Goal: Navigation & Orientation: Understand site structure

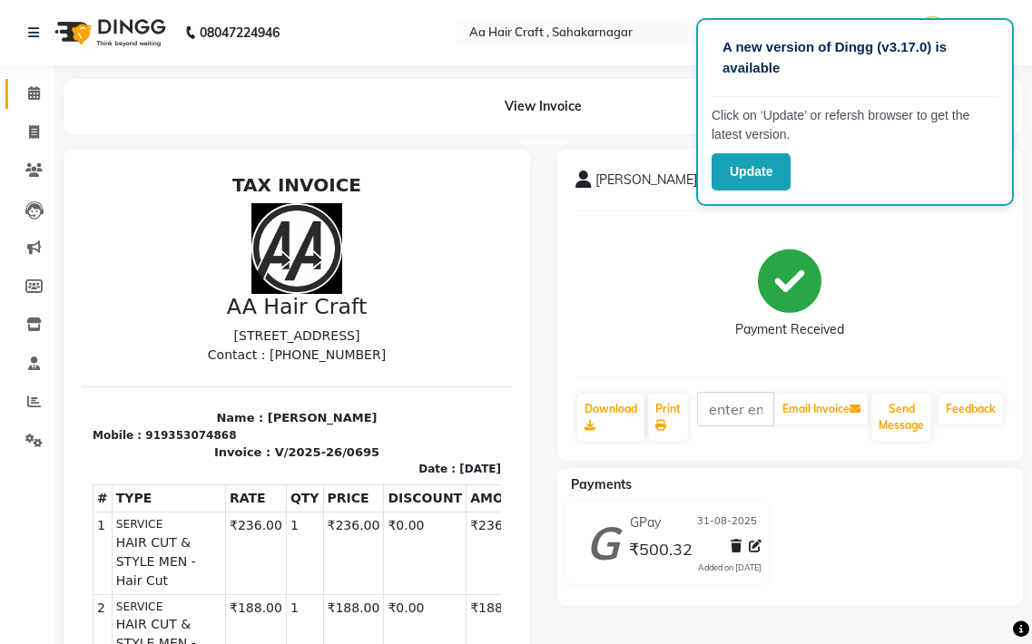
drag, startPoint x: 43, startPoint y: 73, endPoint x: 34, endPoint y: 83, distance: 13.5
click at [34, 83] on div "Calendar Invoice Clients Leads Marketing Members Inventory Staff Reports Settin…" at bounding box center [122, 543] width 245 height 982
click at [34, 83] on span at bounding box center [34, 93] width 32 height 21
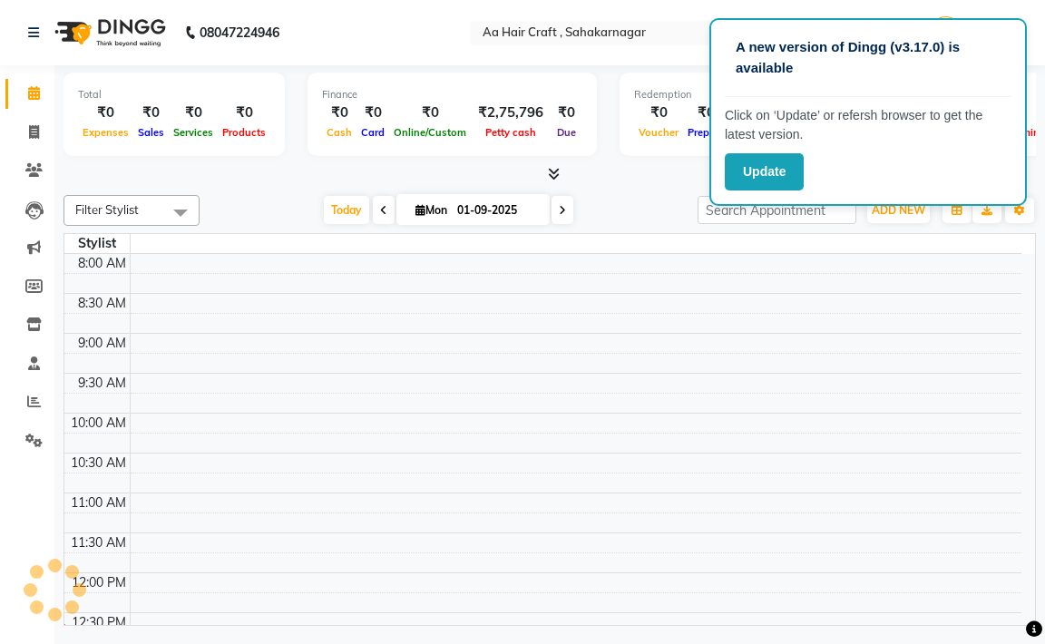
click at [34, 83] on span at bounding box center [34, 93] width 32 height 21
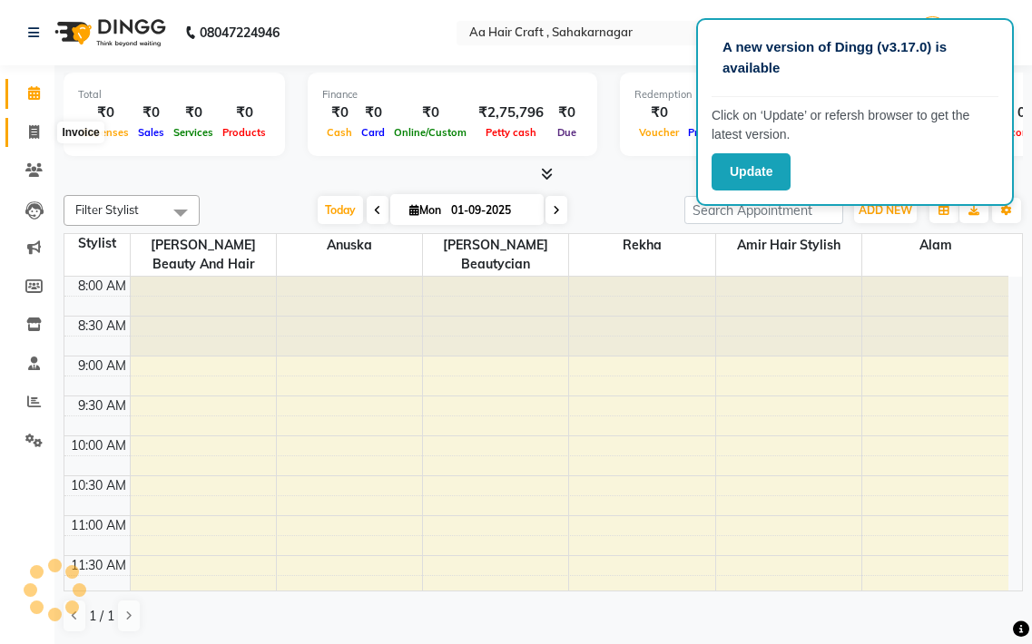
click at [30, 127] on icon at bounding box center [34, 132] width 10 height 14
select select "service"
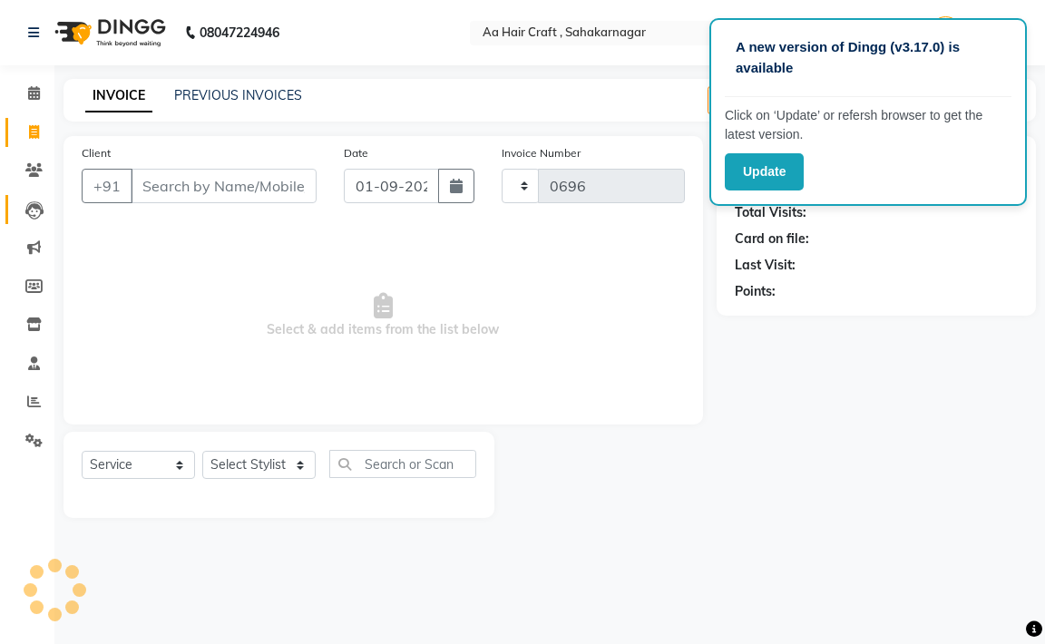
click at [21, 220] on link "Leads" at bounding box center [27, 210] width 44 height 30
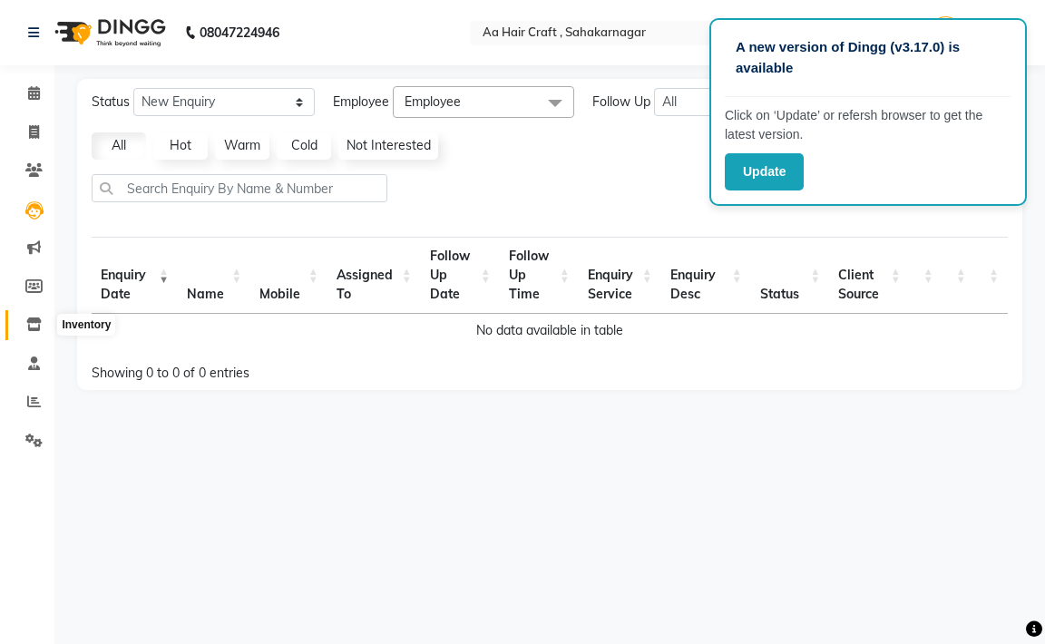
click at [30, 328] on icon at bounding box center [33, 325] width 15 height 14
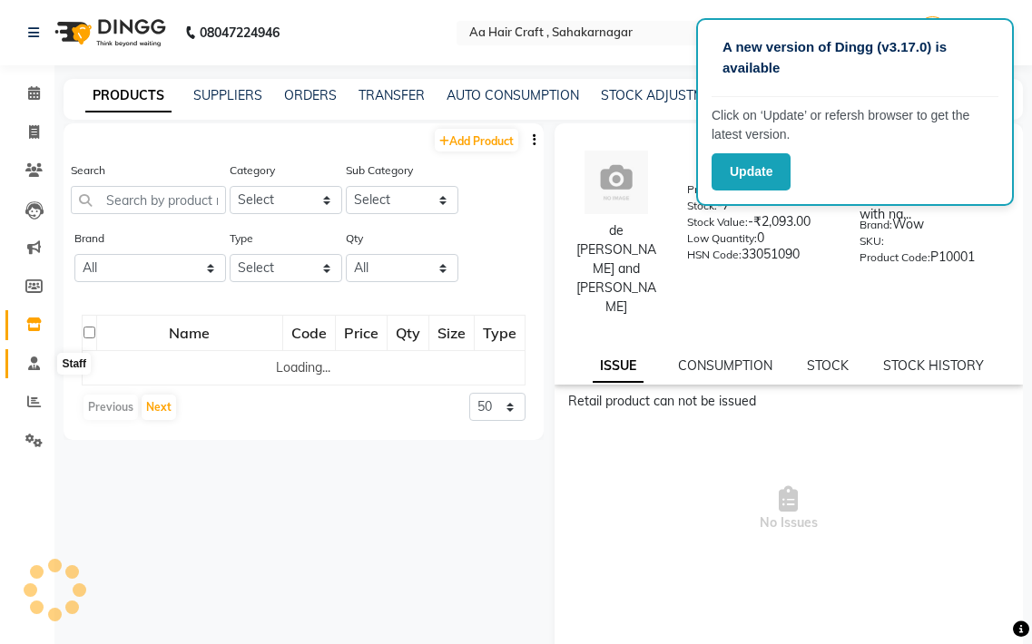
click at [34, 358] on icon at bounding box center [34, 364] width 12 height 14
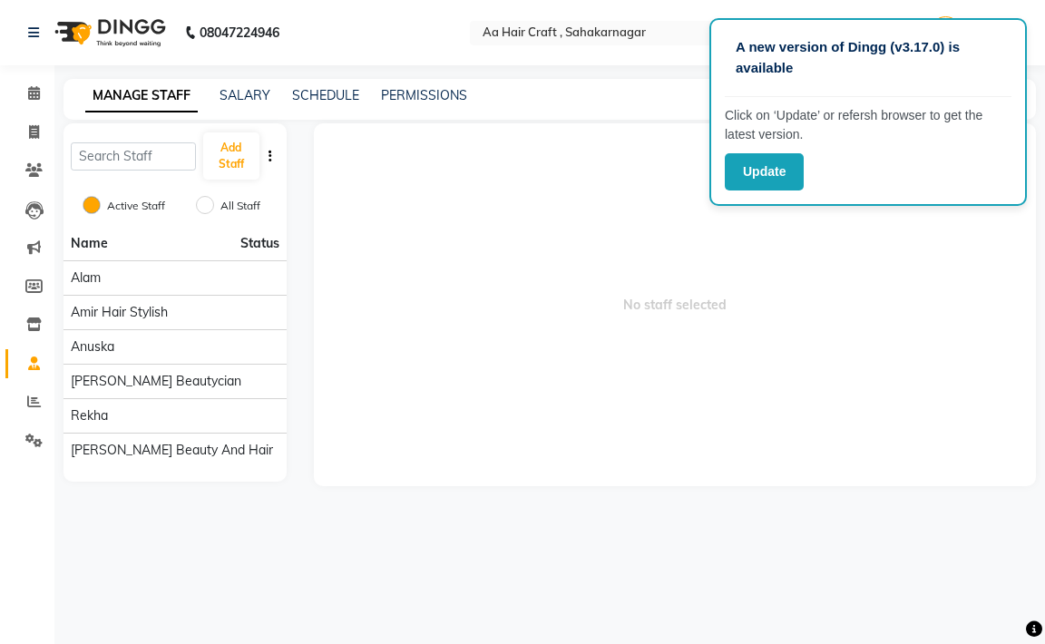
click at [33, 379] on ul "Calendar Invoice Clients Leads Marketing Members Inventory Staff Reports Settin…" at bounding box center [27, 271] width 54 height 395
click at [33, 363] on icon at bounding box center [34, 364] width 12 height 14
click at [33, 357] on icon at bounding box center [34, 364] width 12 height 14
click at [29, 399] on icon at bounding box center [34, 402] width 14 height 14
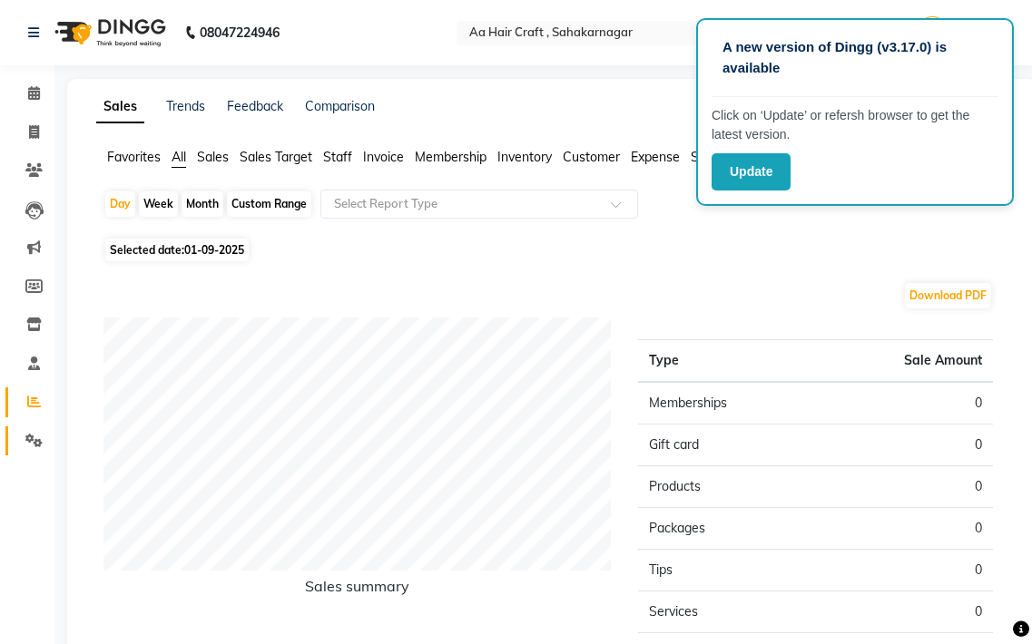
click at [28, 429] on link "Settings" at bounding box center [27, 441] width 44 height 30
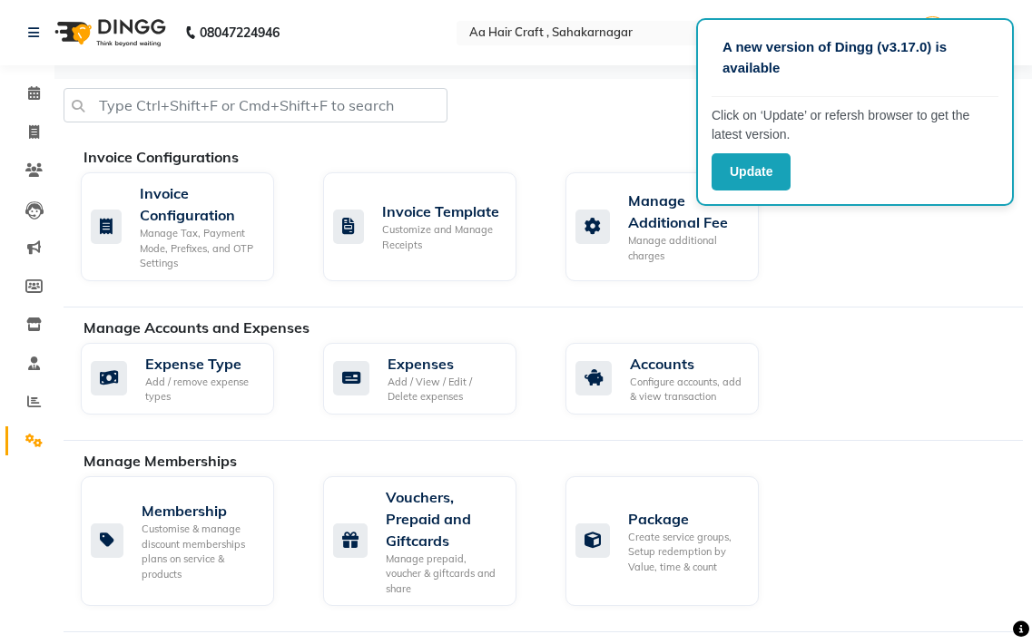
click at [28, 429] on link "Settings" at bounding box center [27, 441] width 44 height 30
click at [39, 87] on icon at bounding box center [34, 93] width 12 height 14
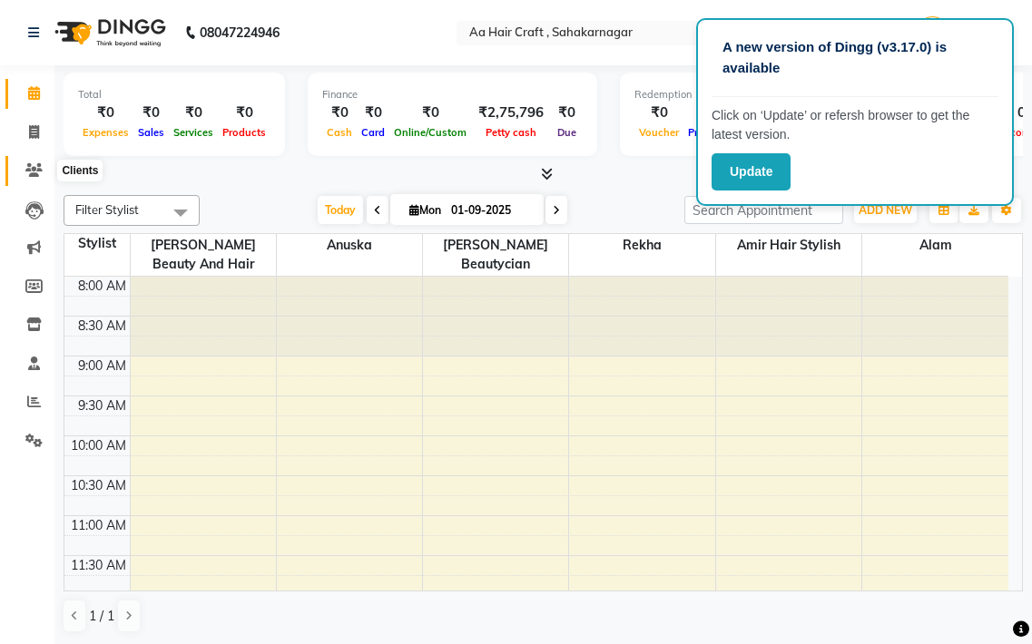
click at [33, 165] on icon at bounding box center [33, 170] width 17 height 14
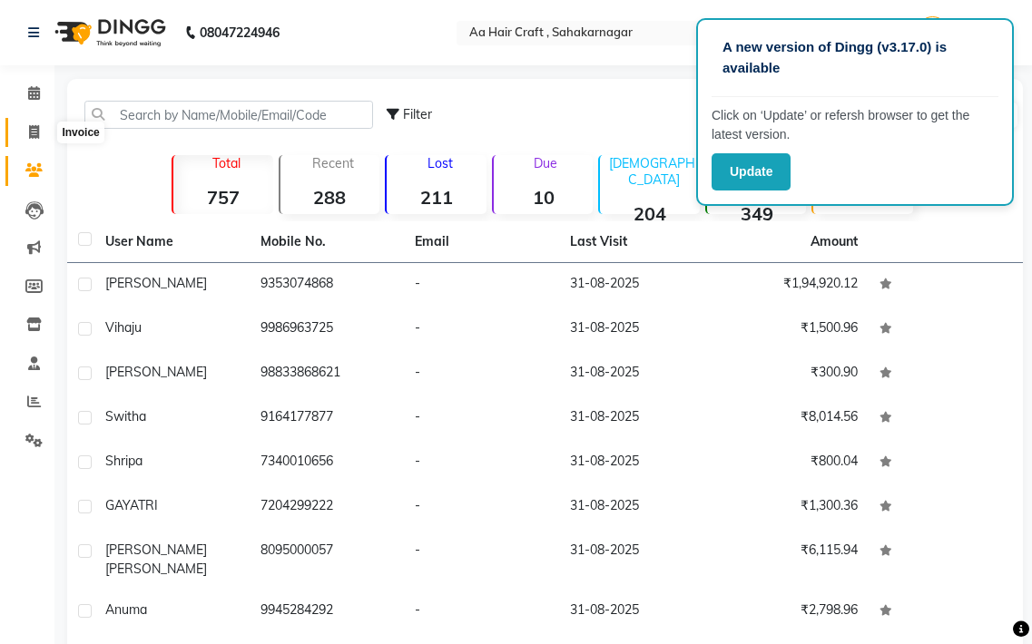
click at [33, 135] on icon at bounding box center [34, 132] width 10 height 14
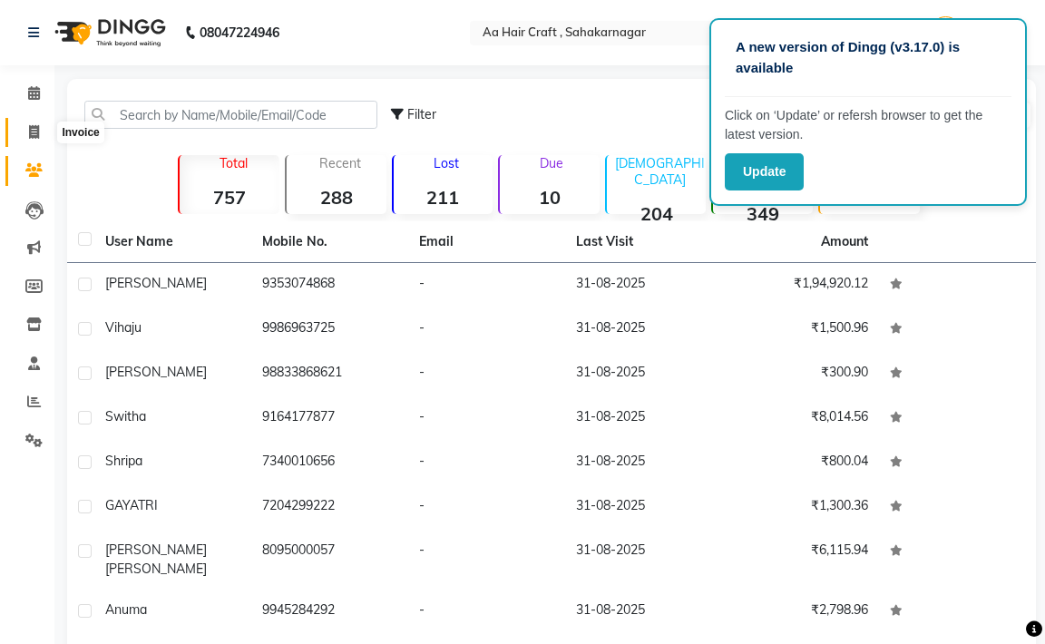
select select "6074"
select select "service"
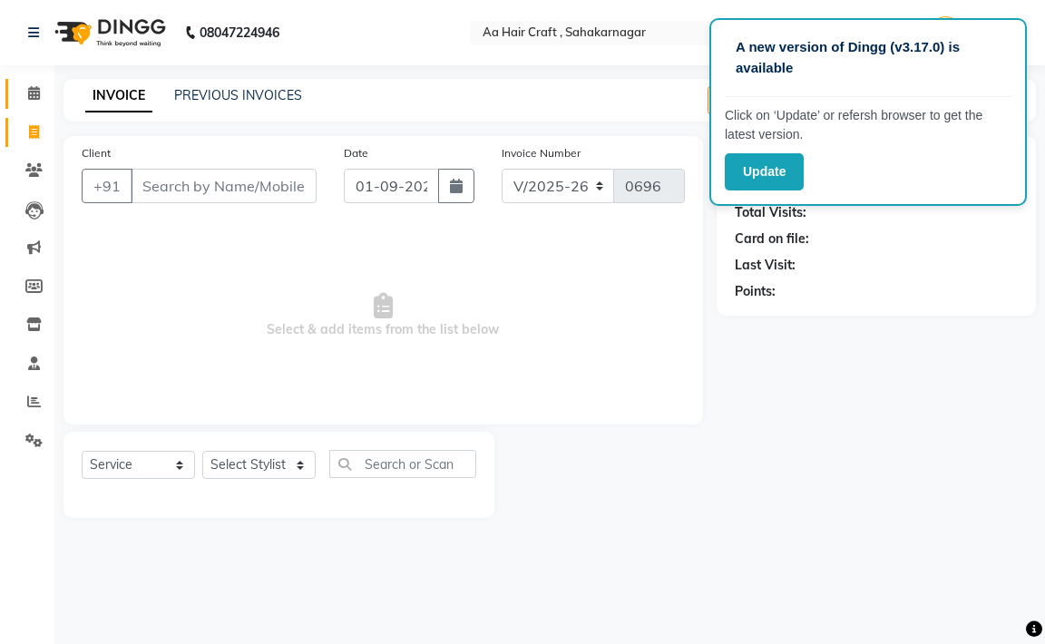
click at [34, 81] on link "Calendar" at bounding box center [27, 94] width 44 height 30
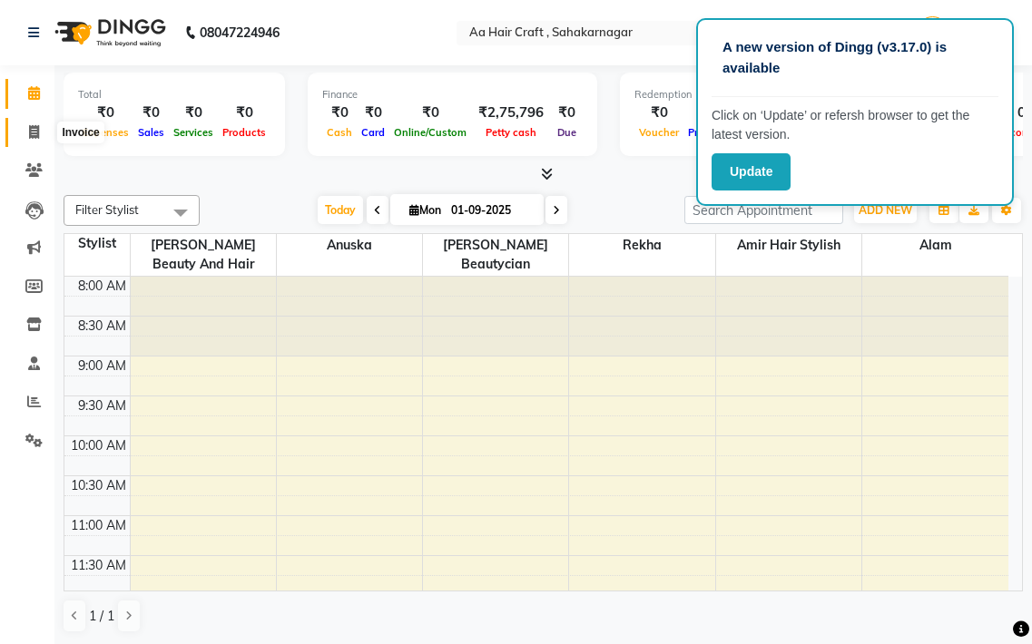
click at [37, 140] on span at bounding box center [34, 132] width 32 height 21
select select "service"
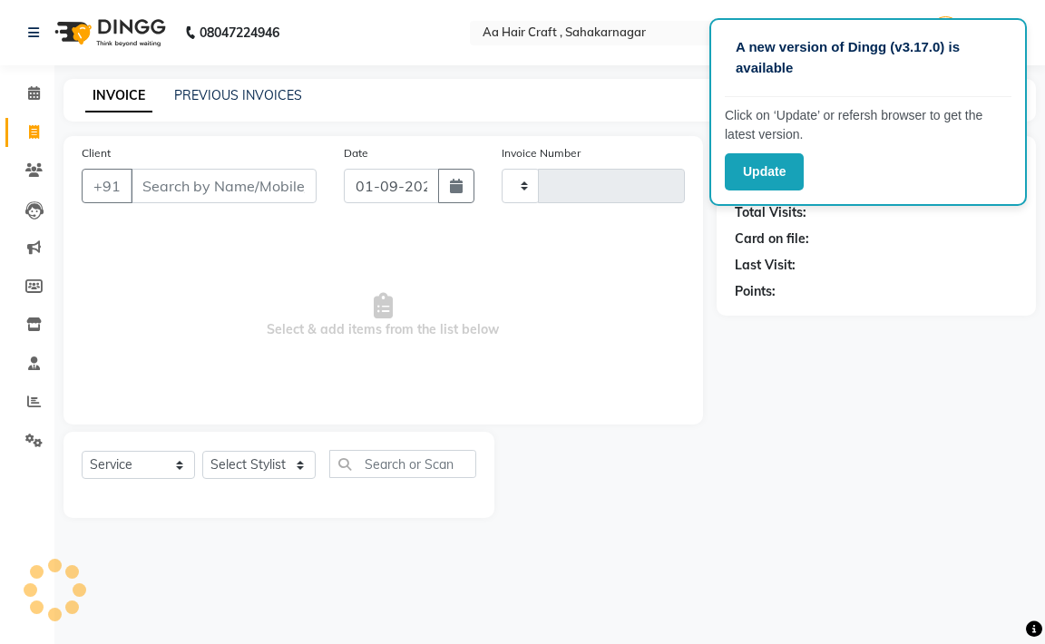
type input "0696"
select select "6074"
click at [35, 167] on icon at bounding box center [33, 170] width 17 height 14
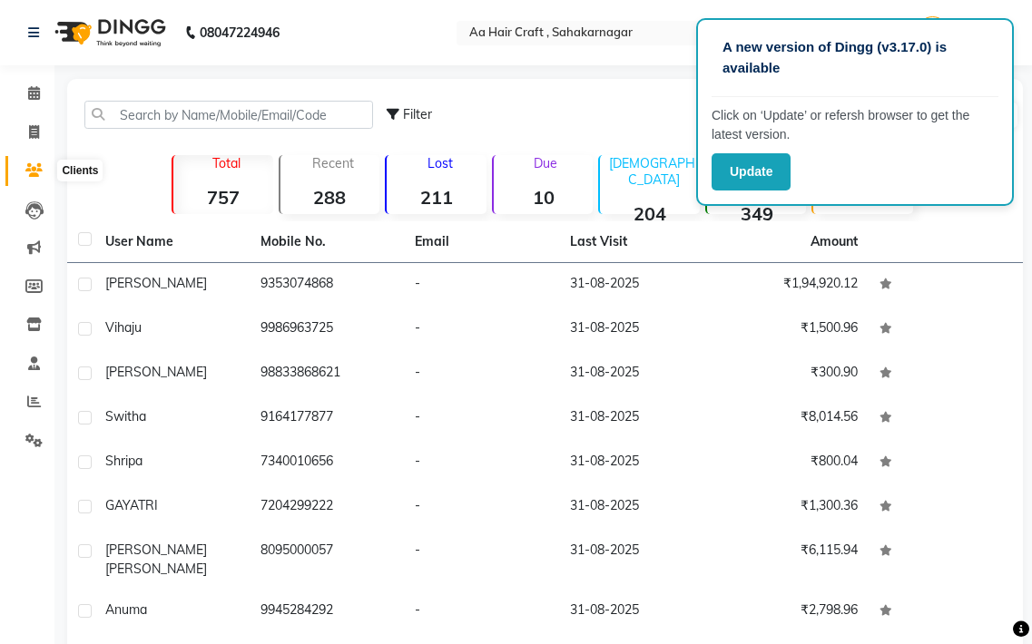
click at [28, 170] on icon at bounding box center [33, 170] width 17 height 14
click at [33, 210] on icon at bounding box center [34, 210] width 18 height 18
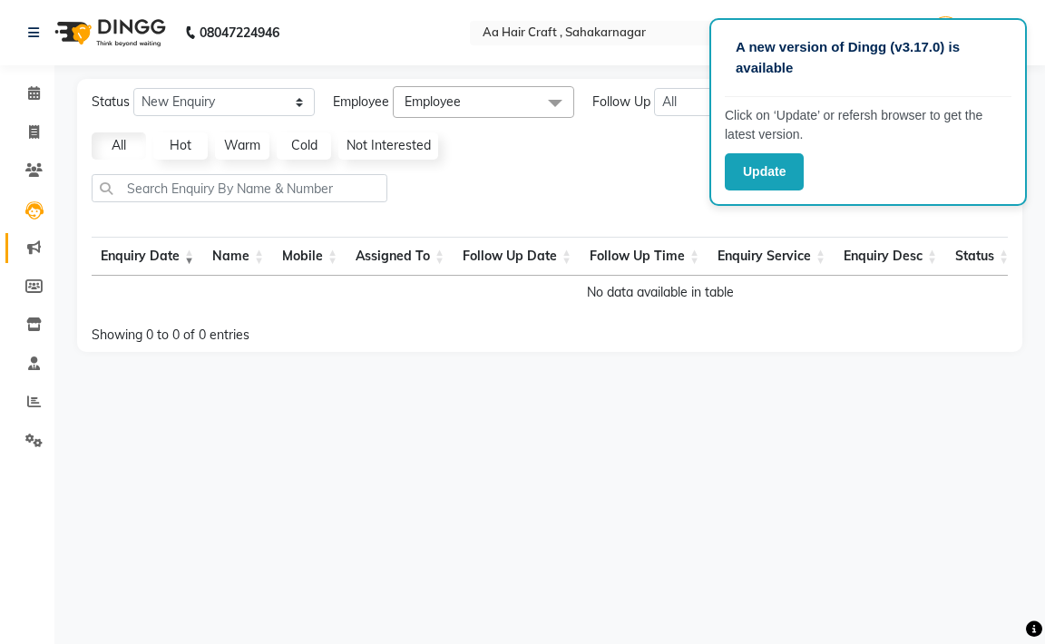
drag, startPoint x: 34, startPoint y: 225, endPoint x: 38, endPoint y: 243, distance: 18.5
click at [38, 234] on ul "Calendar Invoice Clients Leads Marketing Members Inventory Staff Reports Settin…" at bounding box center [27, 271] width 54 height 395
click at [37, 247] on icon at bounding box center [34, 247] width 14 height 14
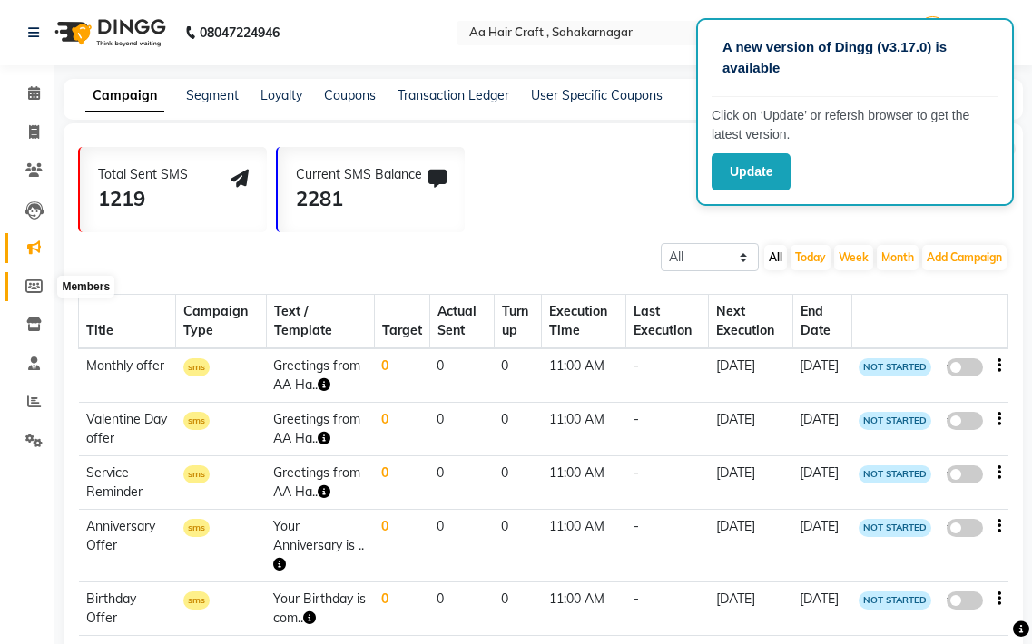
click at [41, 291] on icon at bounding box center [33, 286] width 17 height 14
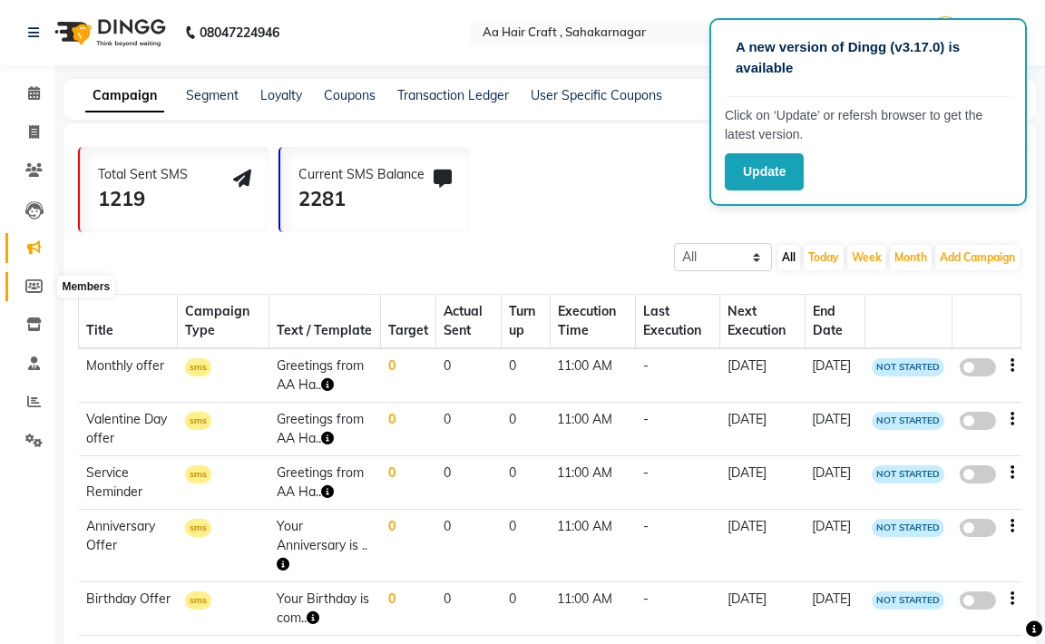
select select
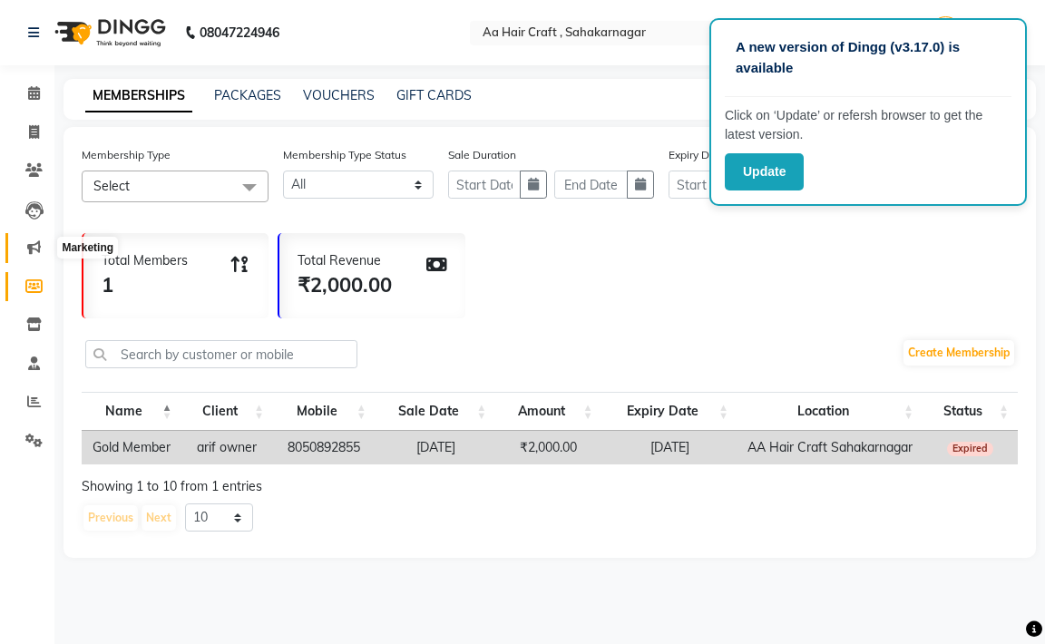
click at [35, 247] on icon at bounding box center [34, 247] width 14 height 14
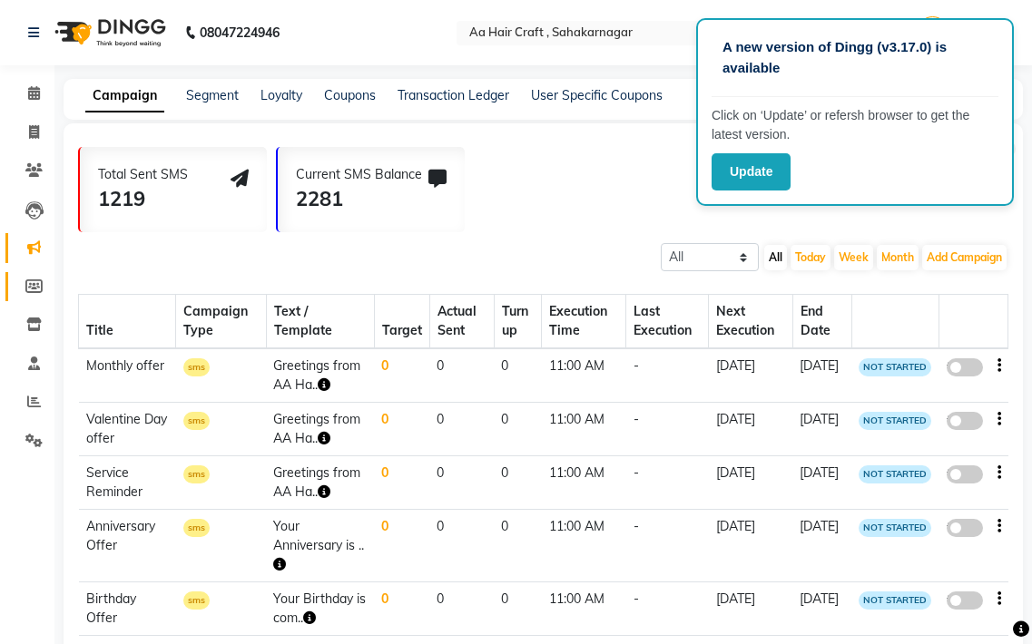
drag, startPoint x: 38, startPoint y: 269, endPoint x: 34, endPoint y: 280, distance: 11.5
click at [37, 272] on li "Members" at bounding box center [27, 287] width 54 height 39
click at [34, 285] on icon at bounding box center [33, 286] width 17 height 14
select select
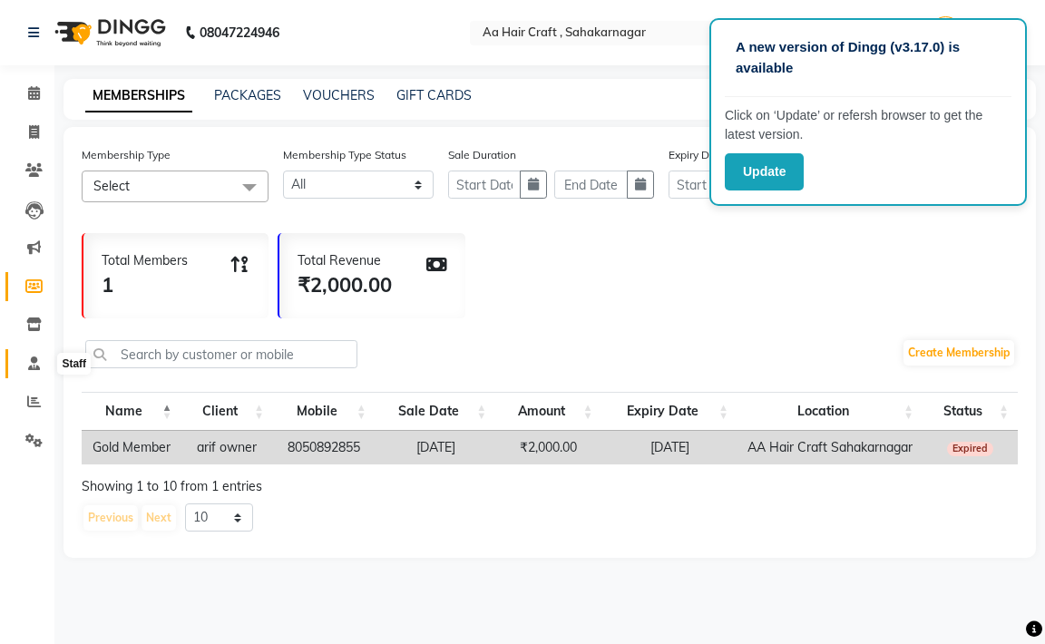
click at [31, 365] on icon at bounding box center [34, 364] width 12 height 14
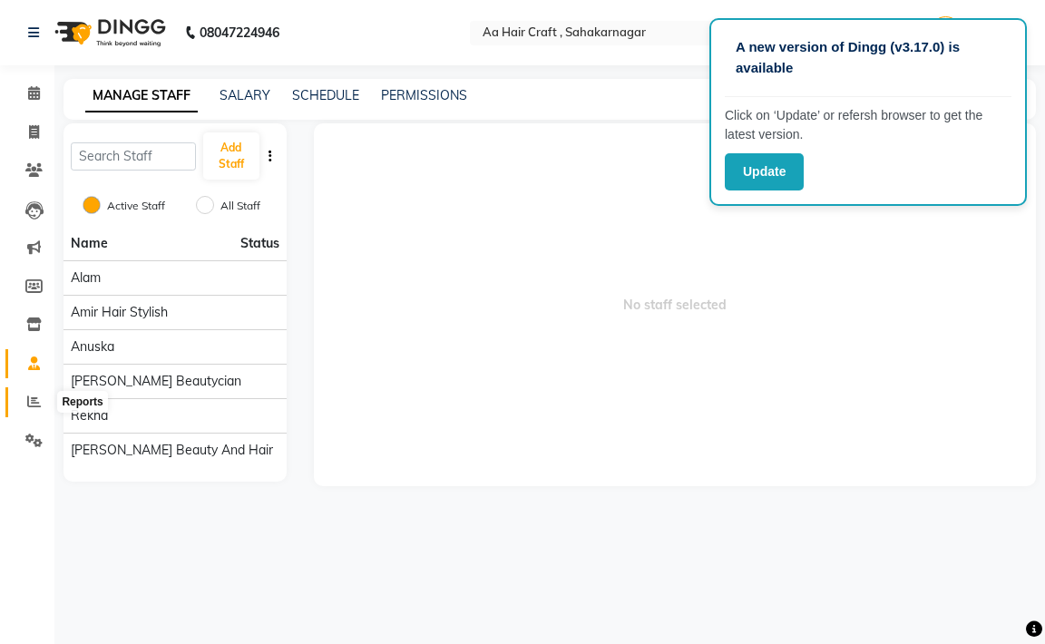
click at [31, 403] on icon at bounding box center [34, 402] width 14 height 14
